Goal: Task Accomplishment & Management: Use online tool/utility

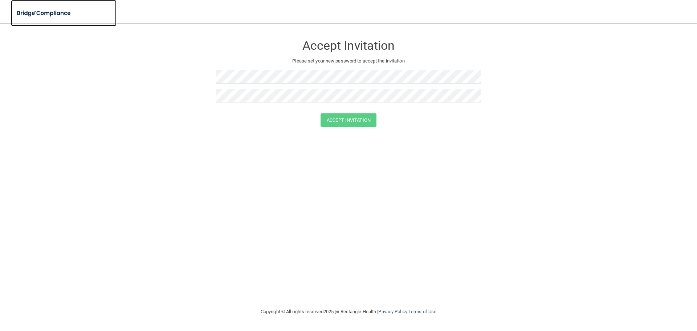
click at [29, 9] on img at bounding box center [44, 13] width 67 height 15
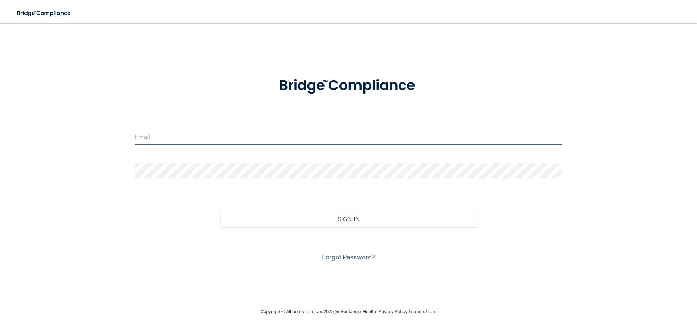
click at [233, 134] on input "email" at bounding box center [349, 136] width 428 height 16
type input "[EMAIL_ADDRESS][DOMAIN_NAME]"
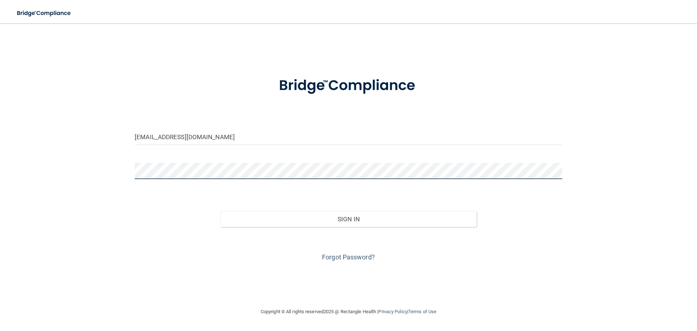
click at [220, 211] on button "Sign In" at bounding box center [348, 219] width 257 height 16
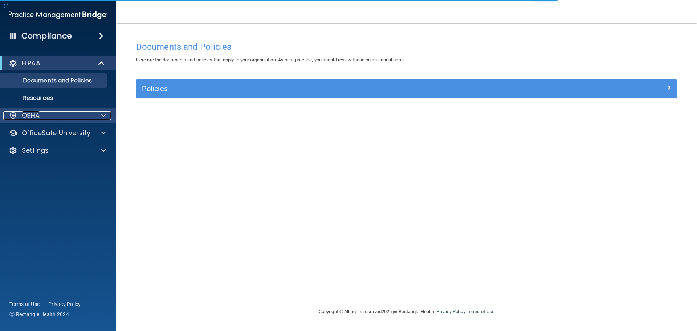
click at [70, 117] on div "OSHA" at bounding box center [48, 115] width 90 height 9
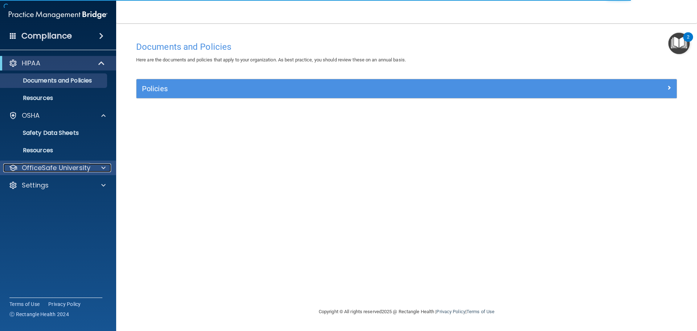
click at [71, 169] on p "OfficeSafe University" at bounding box center [56, 167] width 69 height 9
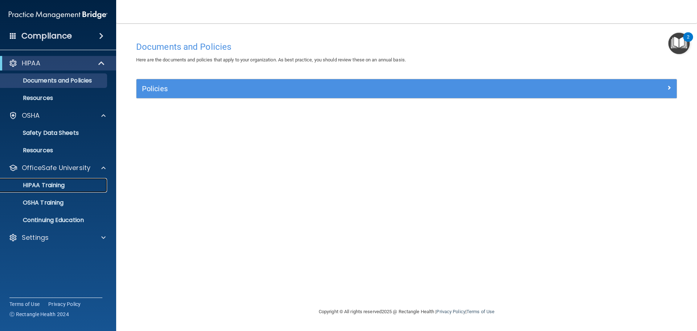
click at [58, 187] on p "HIPAA Training" at bounding box center [35, 184] width 60 height 7
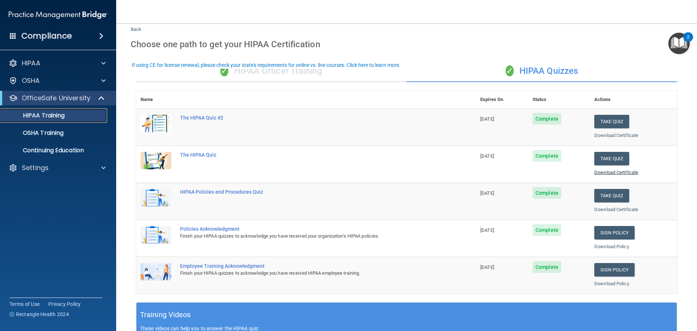
scroll to position [36, 0]
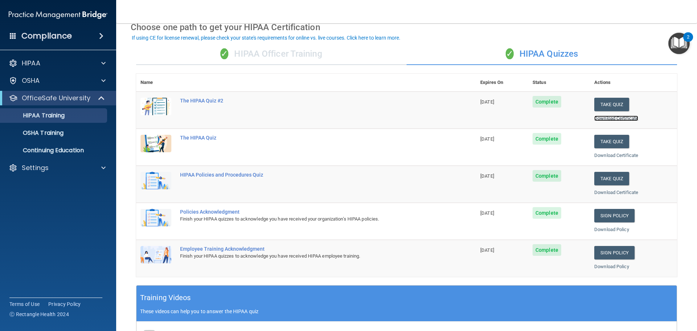
click at [617, 118] on link "Download Certificate" at bounding box center [616, 117] width 44 height 5
